Goal: Task Accomplishment & Management: Manage account settings

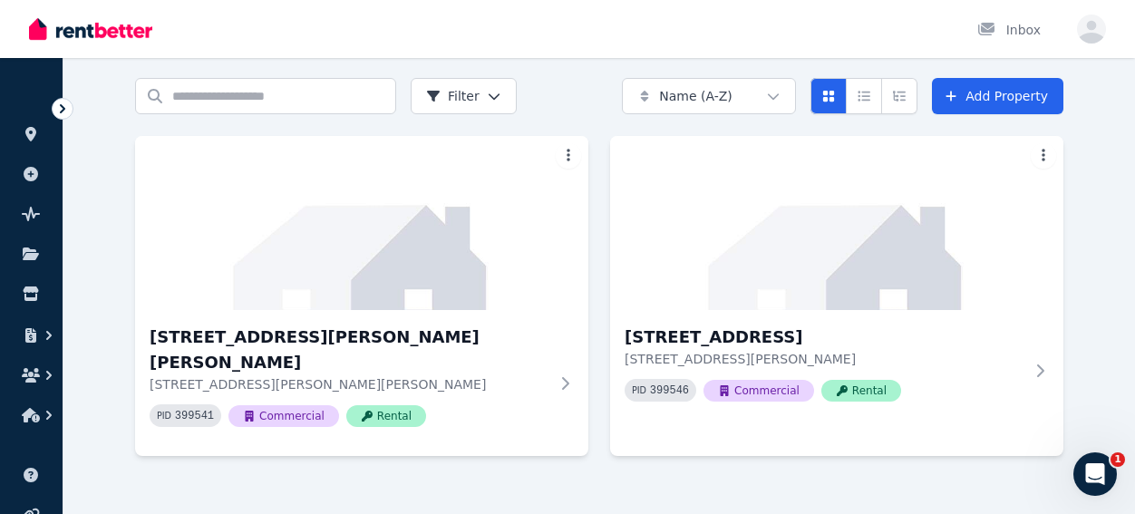
scroll to position [56, 0]
click at [439, 343] on h3 "[STREET_ADDRESS][PERSON_NAME][PERSON_NAME]" at bounding box center [349, 349] width 399 height 51
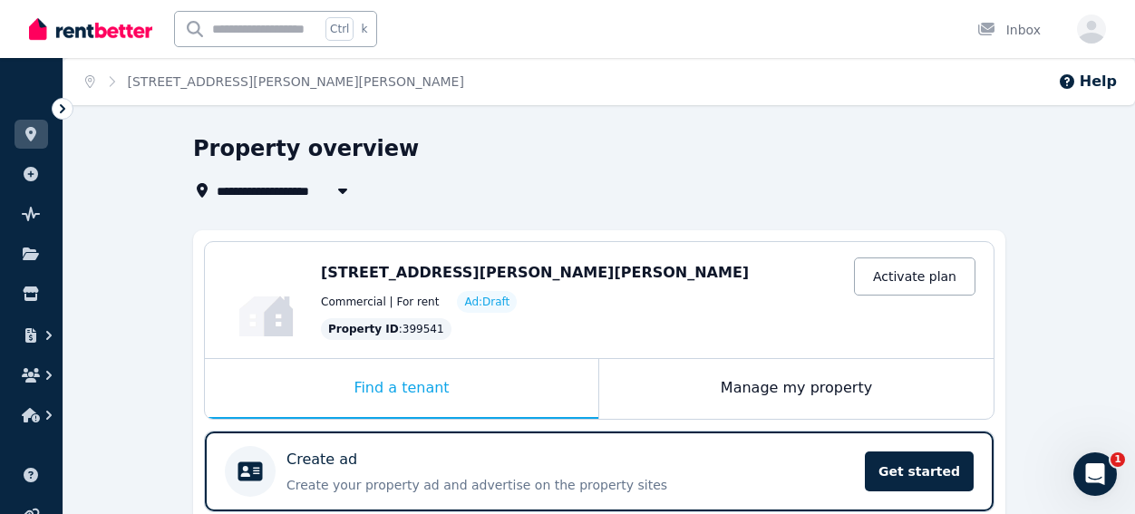
click at [28, 247] on icon at bounding box center [31, 254] width 18 height 15
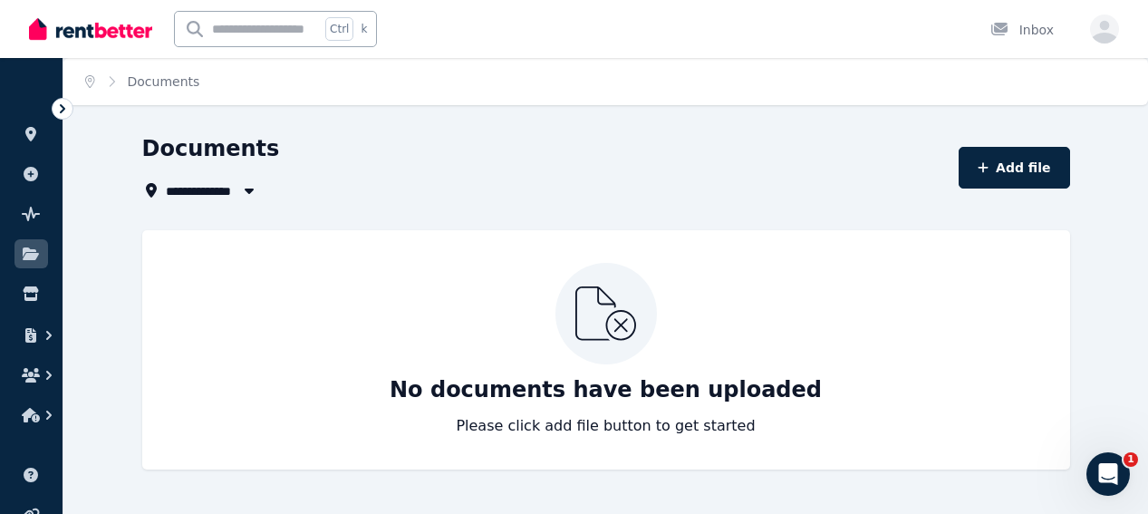
click at [1037, 159] on button "Add file" at bounding box center [1014, 168] width 111 height 42
select select "*****"
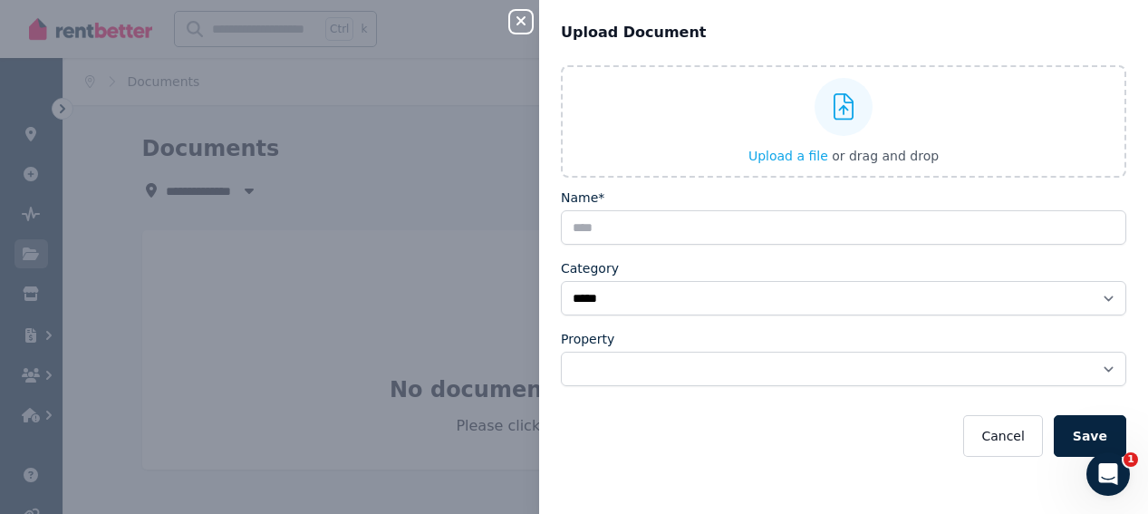
click at [516, 17] on icon "button" at bounding box center [521, 21] width 22 height 15
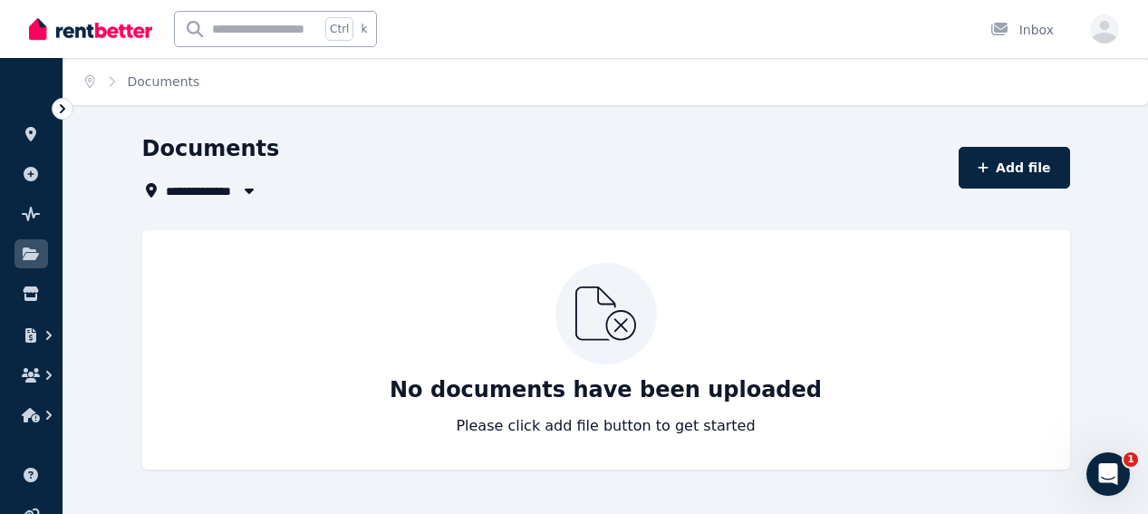
click at [30, 124] on link at bounding box center [32, 134] width 34 height 29
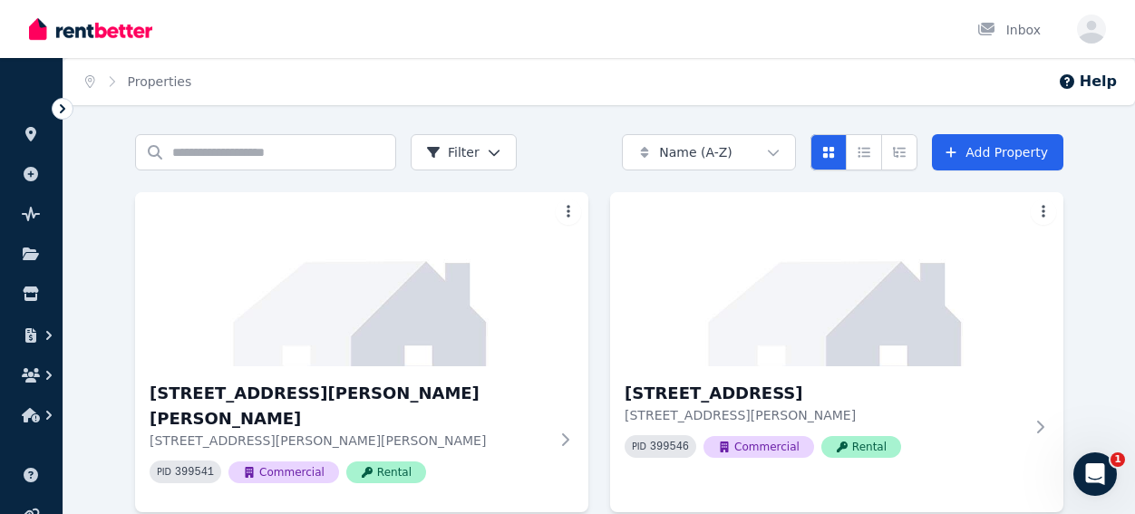
click at [566, 208] on html "Open main menu Inbox Open user menu ORGANISE Properties Add property Pulse BETA…" at bounding box center [567, 257] width 1135 height 514
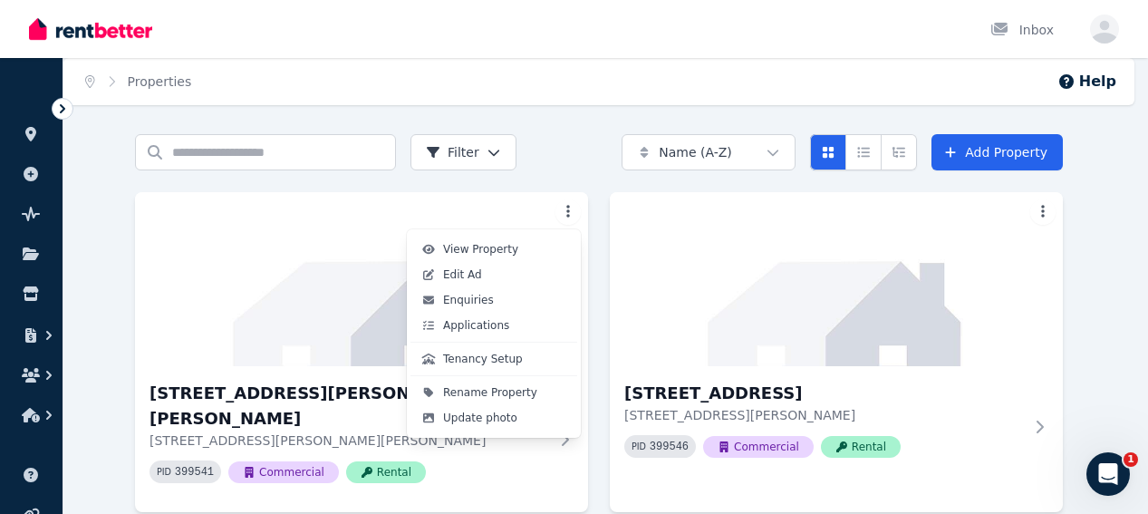
click at [481, 417] on span "Update photo" at bounding box center [480, 418] width 74 height 15
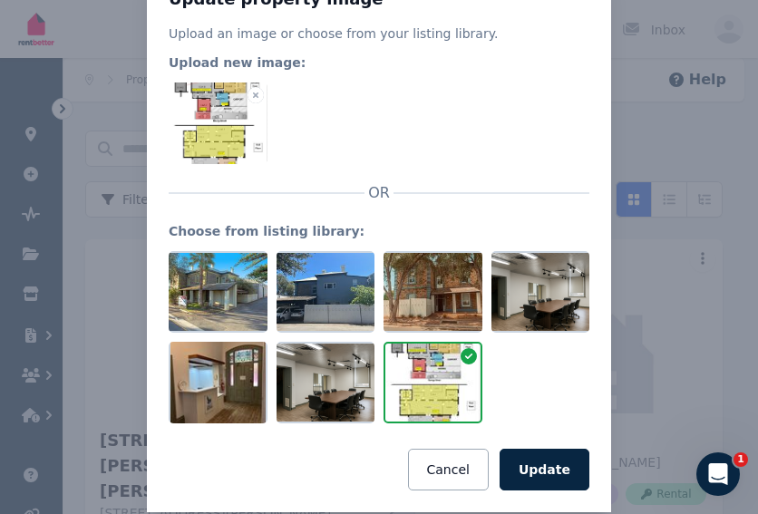
scroll to position [90, 0]
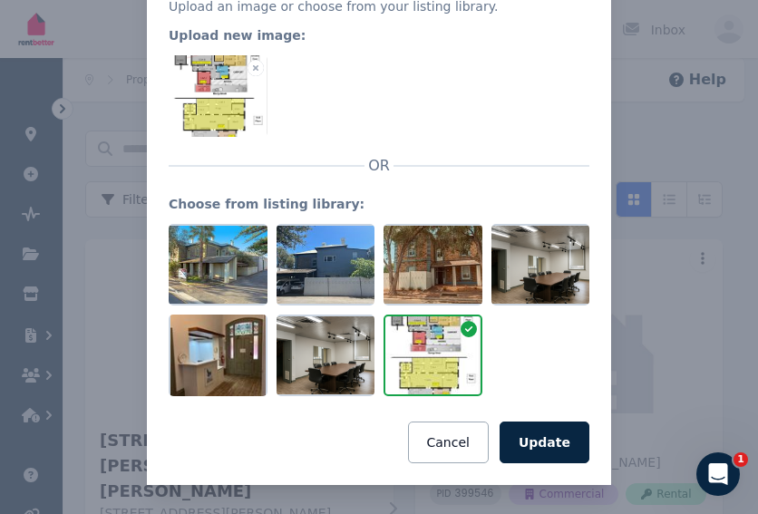
click at [531, 438] on button "Update" at bounding box center [544, 442] width 90 height 42
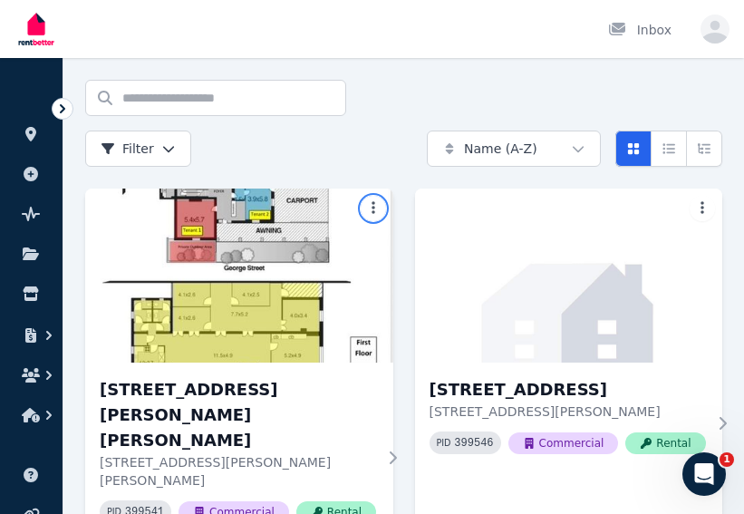
scroll to position [103, 0]
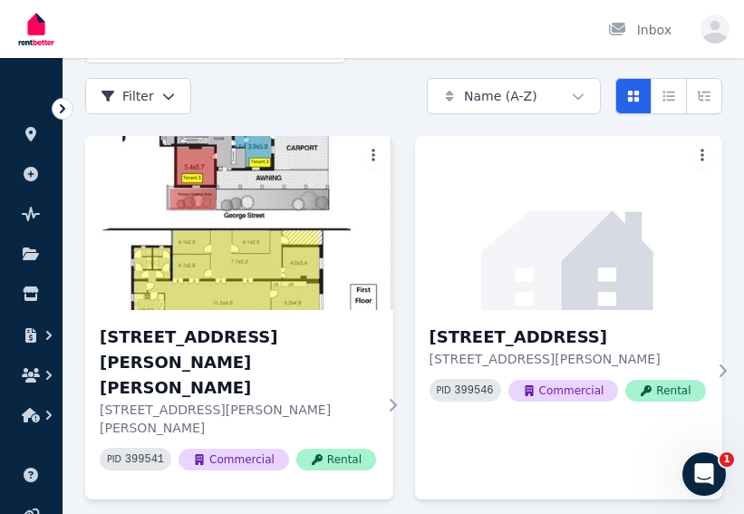
click at [237, 261] on img at bounding box center [239, 223] width 308 height 174
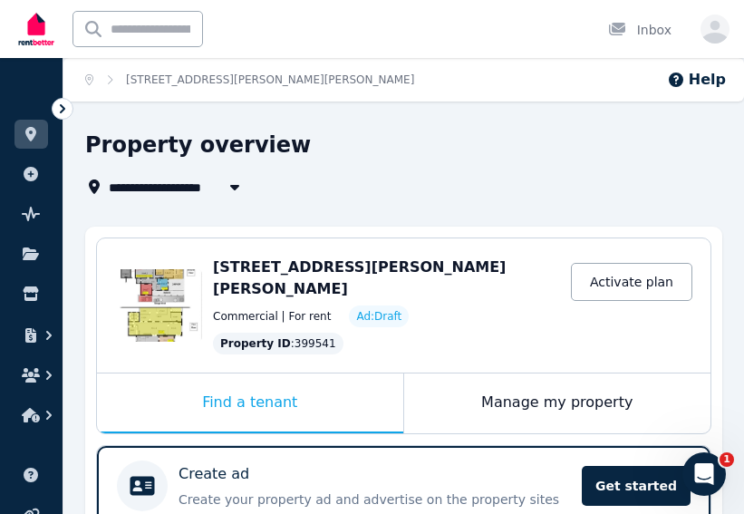
click at [160, 288] on div "Edit" at bounding box center [158, 305] width 87 height 73
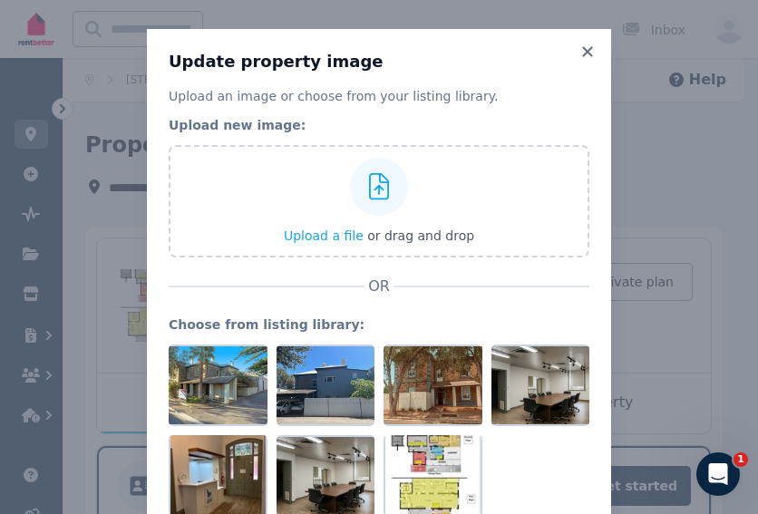
scroll to position [56, 0]
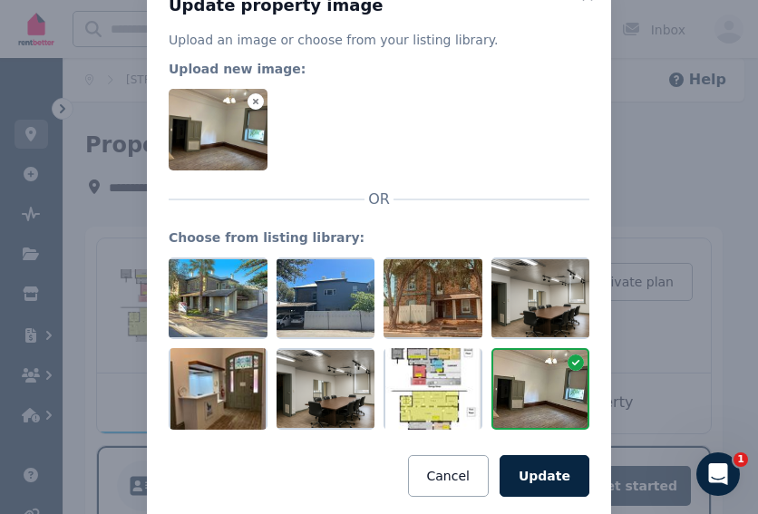
click at [529, 468] on button "Update" at bounding box center [544, 476] width 90 height 42
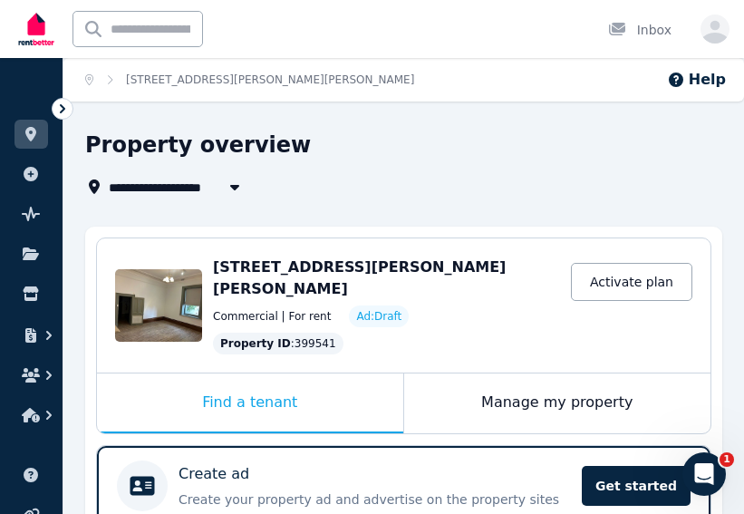
click at [172, 295] on div "Edit" at bounding box center [158, 305] width 87 height 73
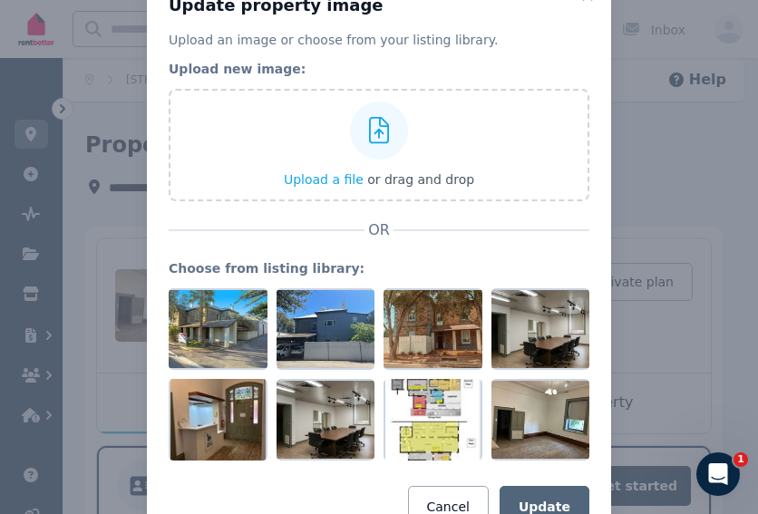
click at [227, 317] on div at bounding box center [218, 329] width 99 height 82
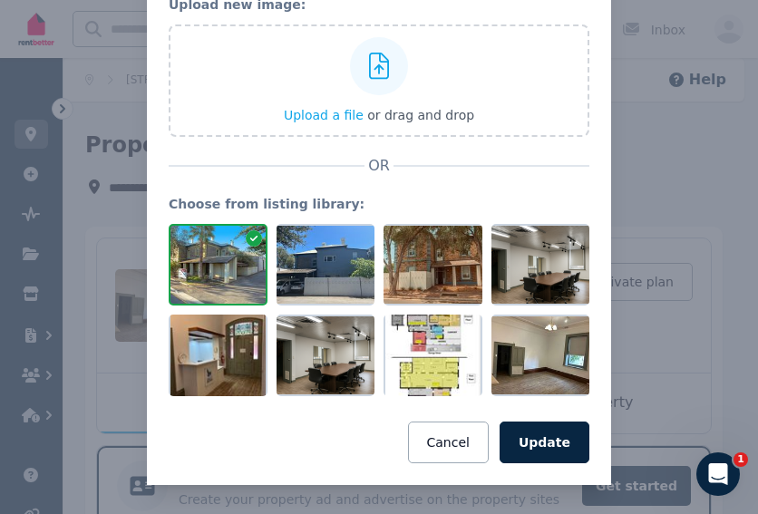
click at [547, 441] on button "Update" at bounding box center [544, 442] width 90 height 42
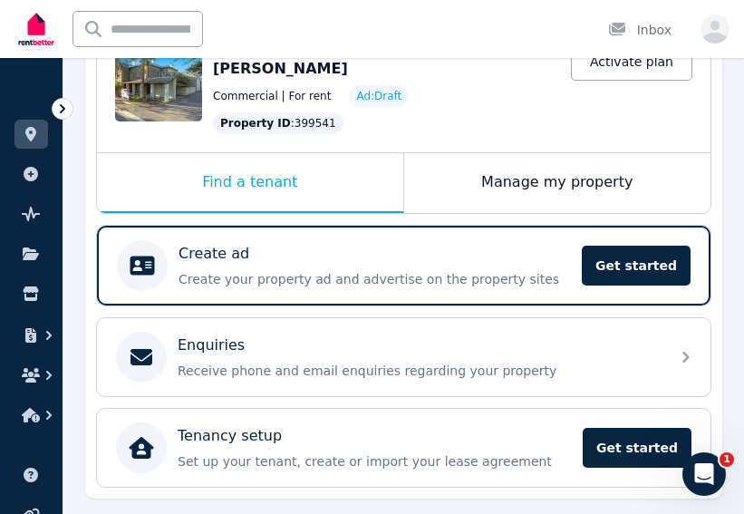
scroll to position [256, 0]
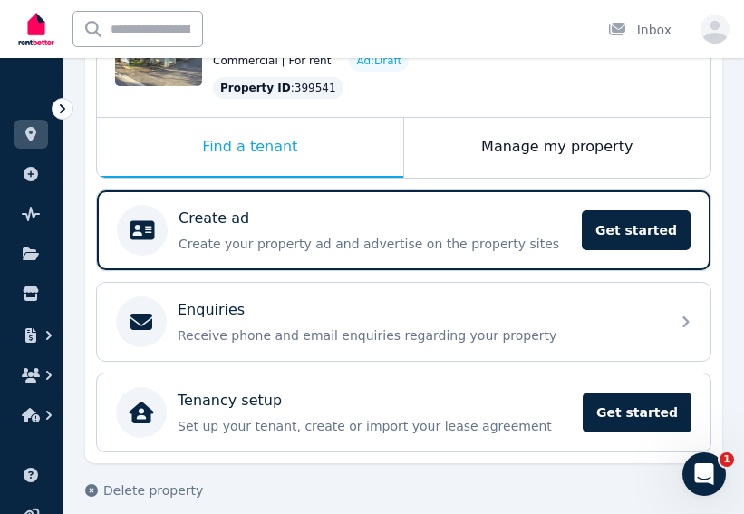
click at [633, 210] on span "Get started" at bounding box center [636, 230] width 109 height 40
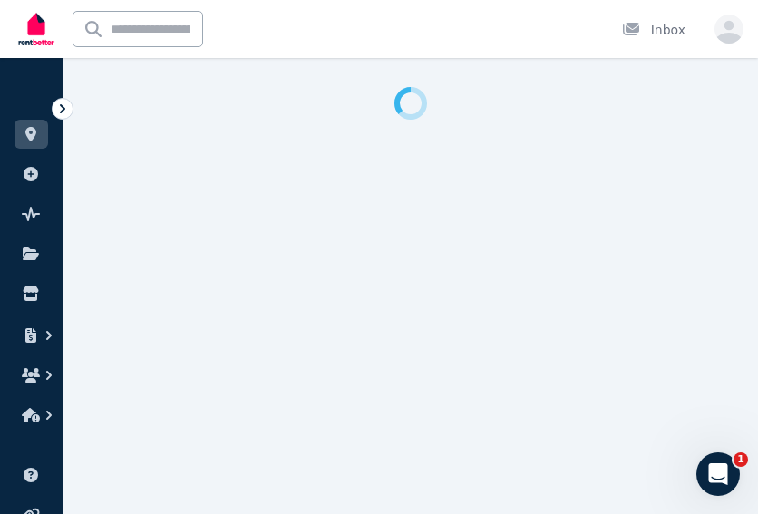
select select "**"
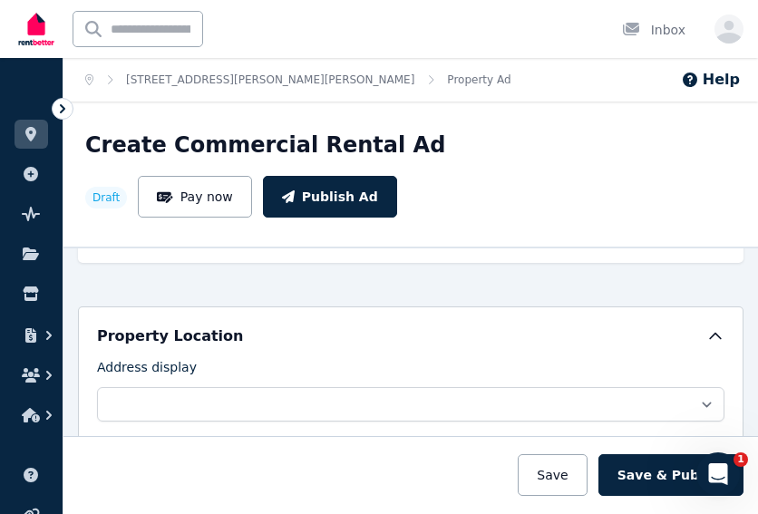
scroll to position [453, 0]
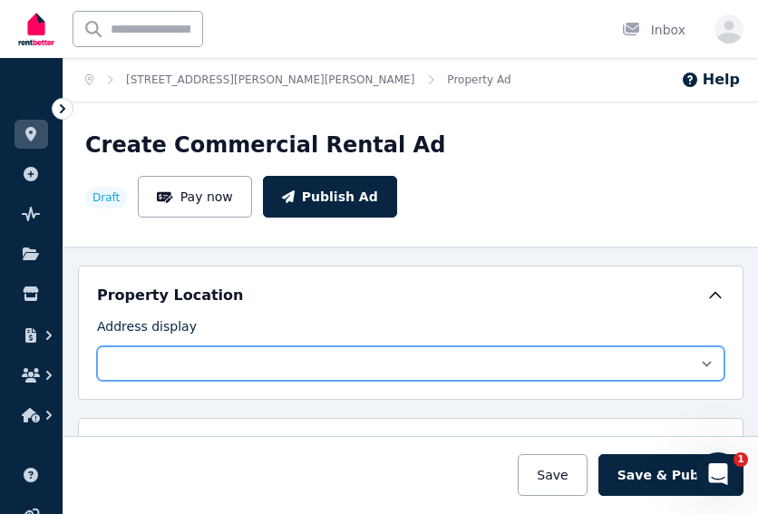
click at [228, 346] on select "**********" at bounding box center [410, 363] width 627 height 34
select select "**********"
click at [97, 346] on select "**********" at bounding box center [410, 363] width 627 height 34
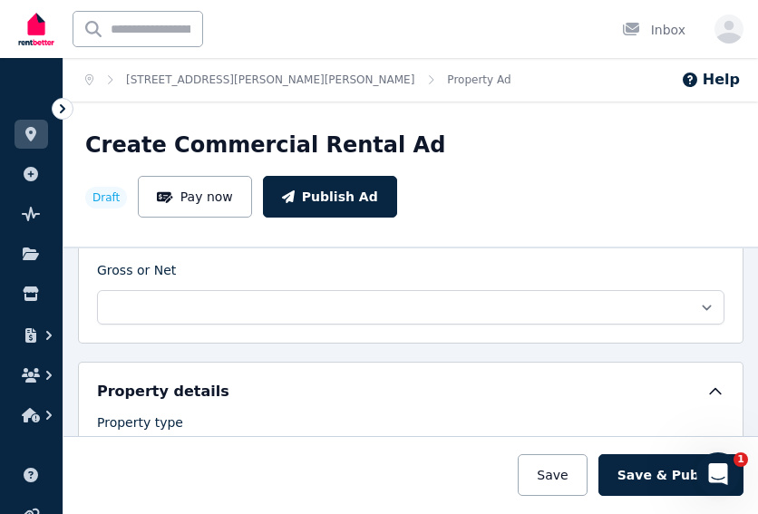
scroll to position [816, 0]
